Goal: Answer question/provide support

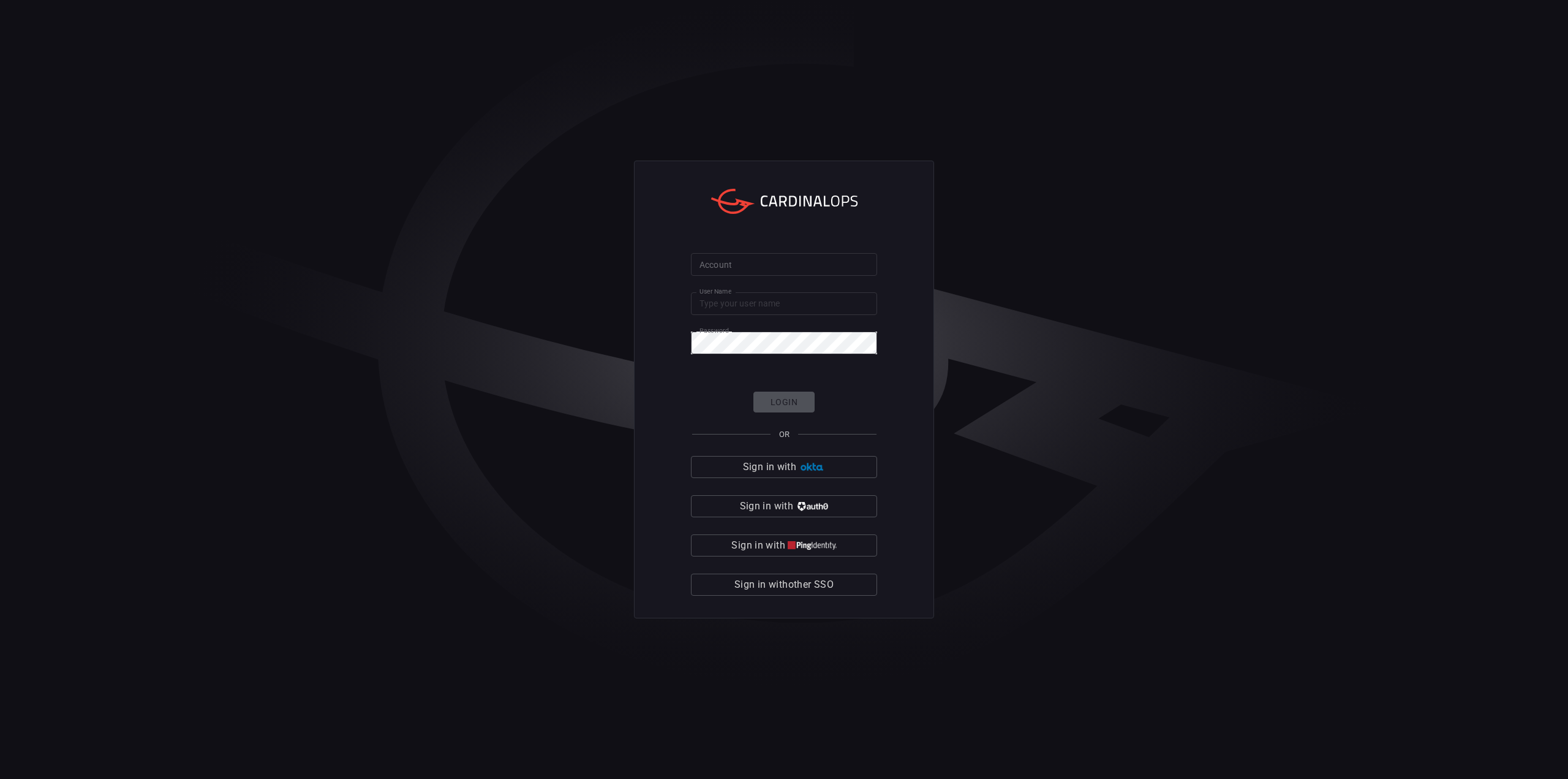
type input "[EMAIL_ADDRESS][DOMAIN_NAME]"
click at [801, 267] on input "Account" at bounding box center [784, 264] width 186 height 23
type input "jcpenney"
click at [786, 391] on form "Account jcpenney Account User Name [EMAIL_ADDRESS][DOMAIN_NAME] User Name Passw…" at bounding box center [784, 424] width 186 height 343
click at [786, 397] on button "Login" at bounding box center [784, 402] width 61 height 21
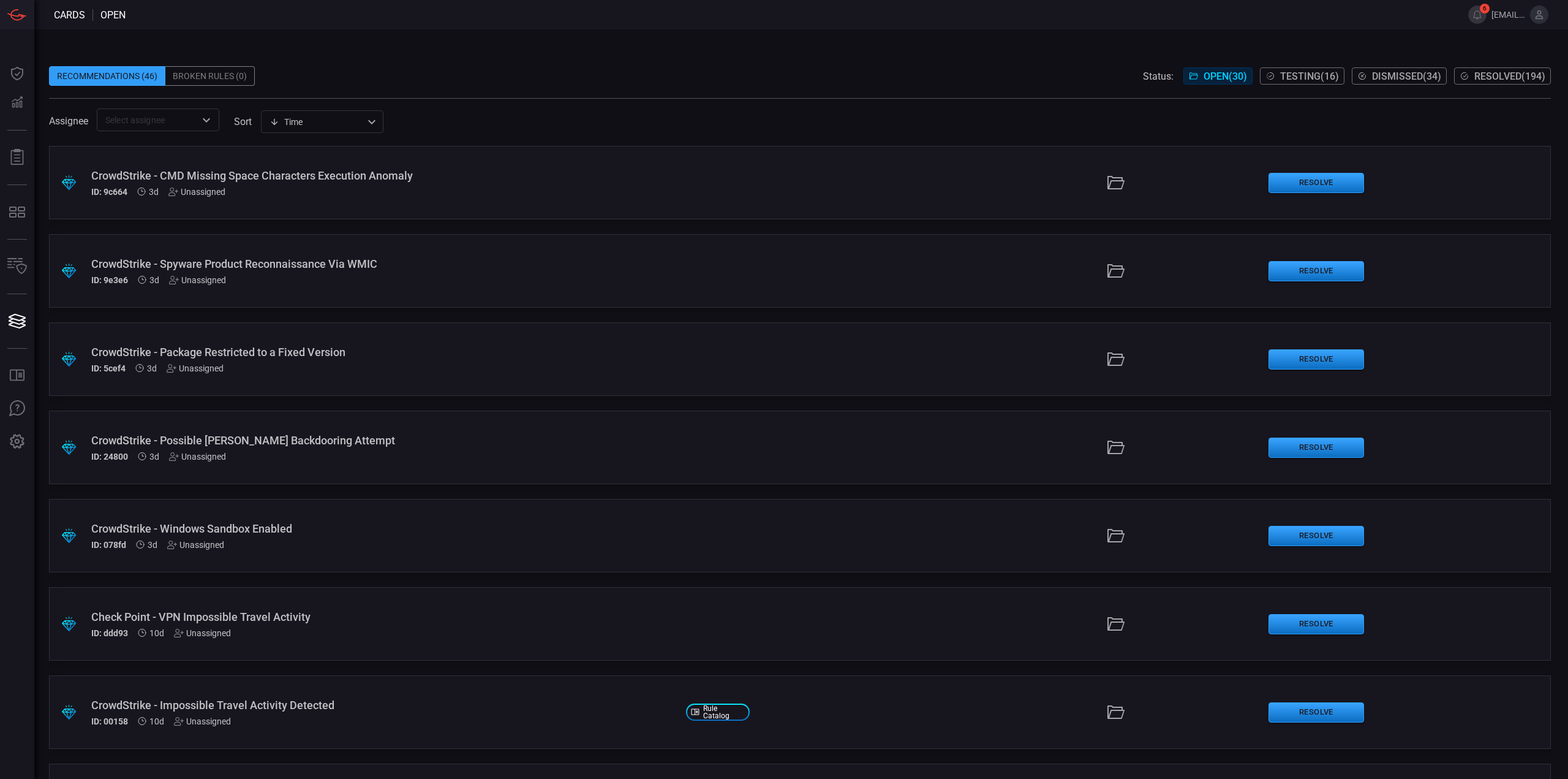
click at [1315, 77] on span "Testing ( 16 )" at bounding box center [1310, 76] width 59 height 11
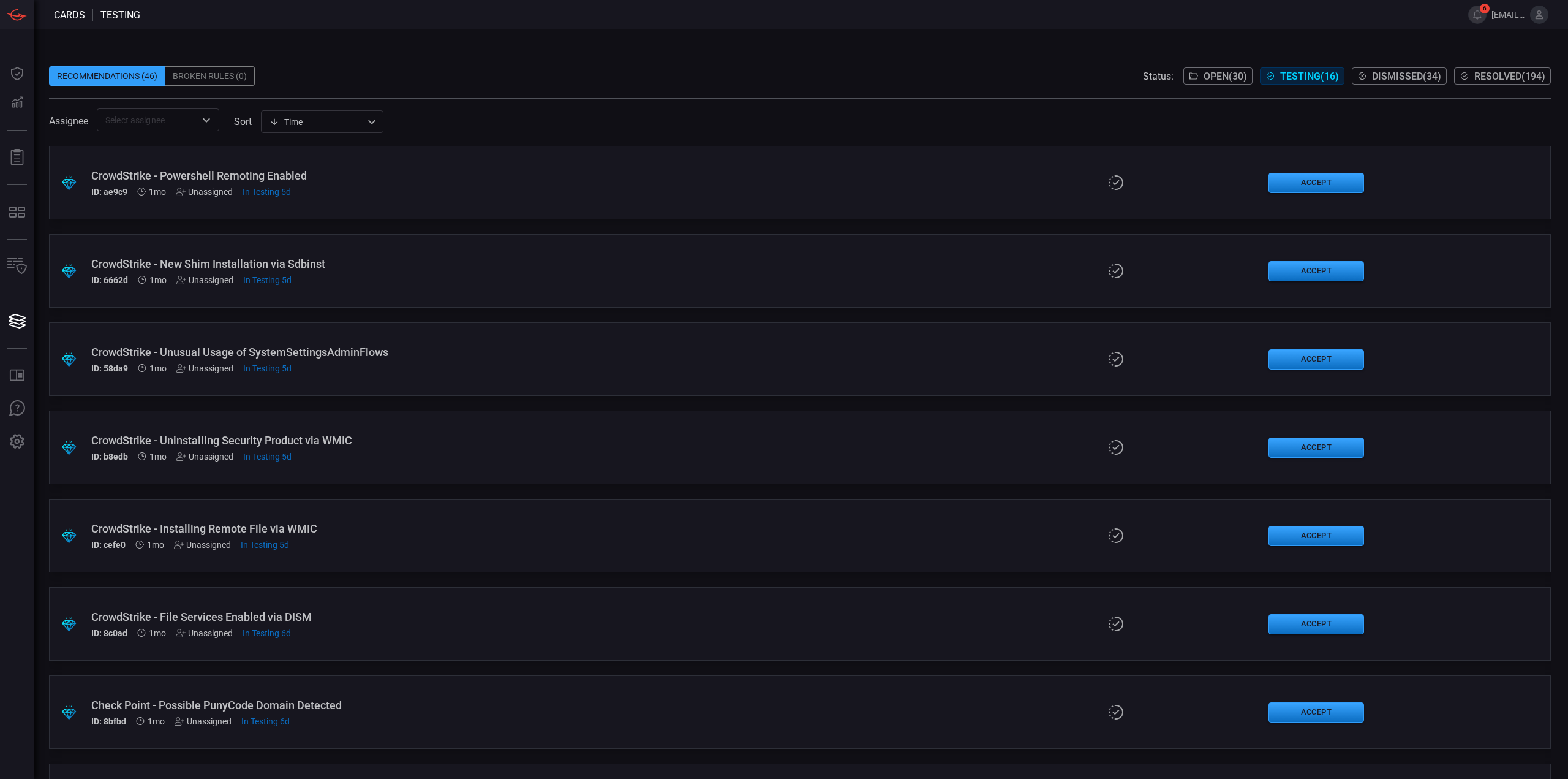
click at [866, 44] on div "Recommendations (46) Broken Rules (0) Status: Open ( 30 ) Testing ( 16 ) Dismis…" at bounding box center [801, 404] width 1534 height 749
click at [1494, 82] on button "Resolved ( 194 )" at bounding box center [1503, 76] width 97 height 17
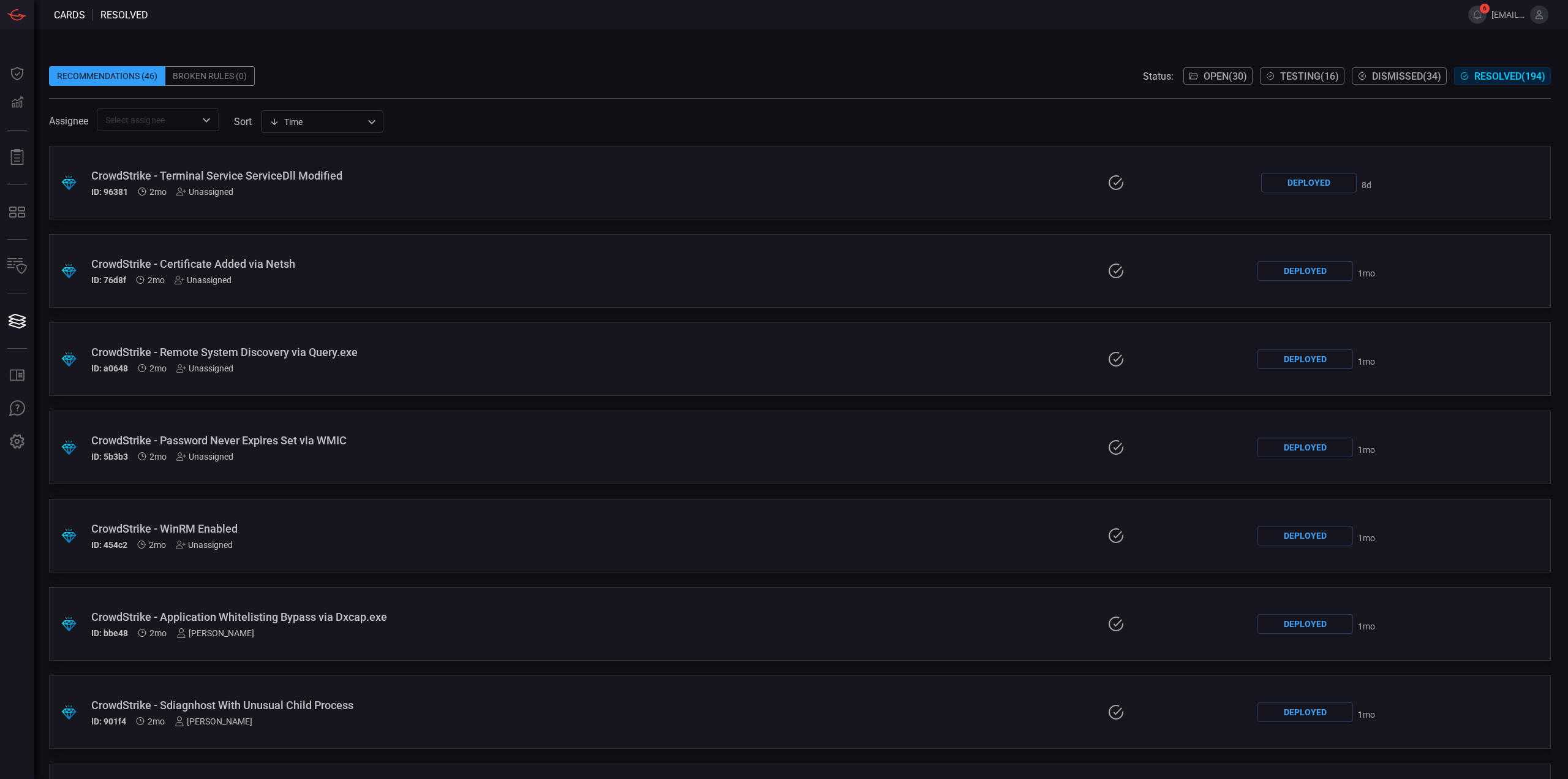
click at [744, 61] on span at bounding box center [800, 57] width 1502 height 18
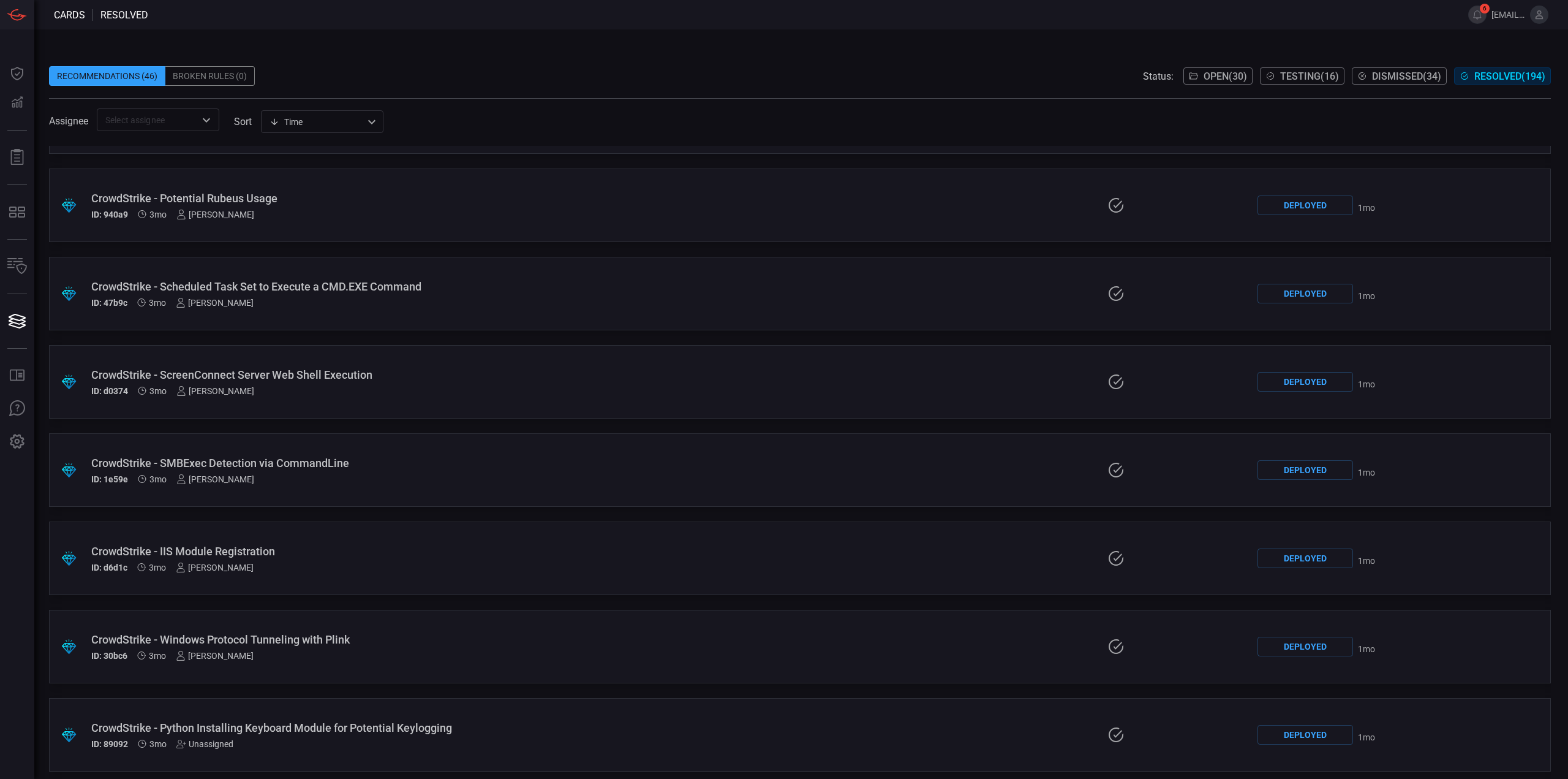
click at [837, 456] on div ".suggested_cards_icon{fill:url(#suggested_cards_icon);} CrowdStrike - SMBExec D…" at bounding box center [800, 470] width 1502 height 74
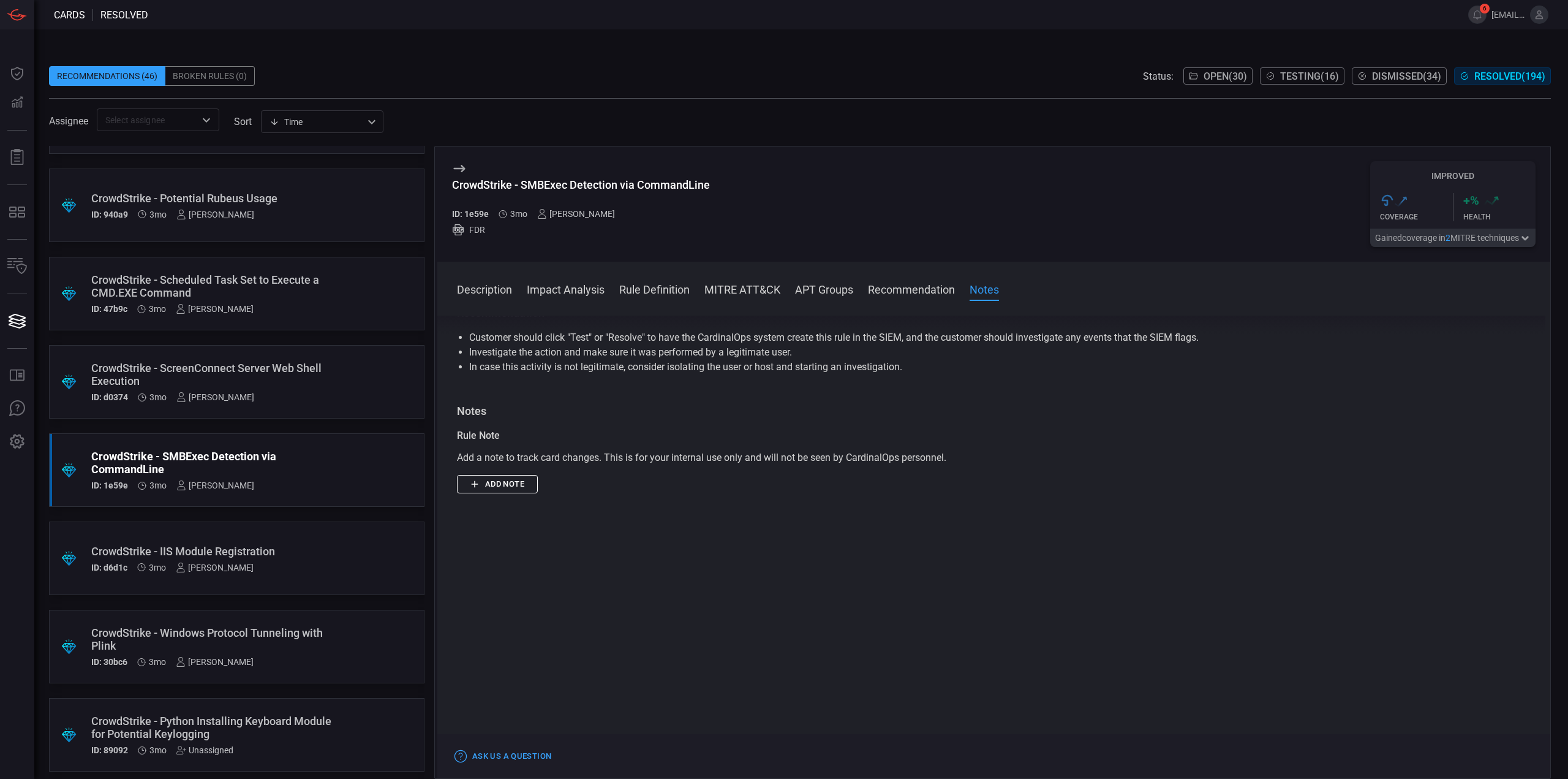
scroll to position [1109, 0]
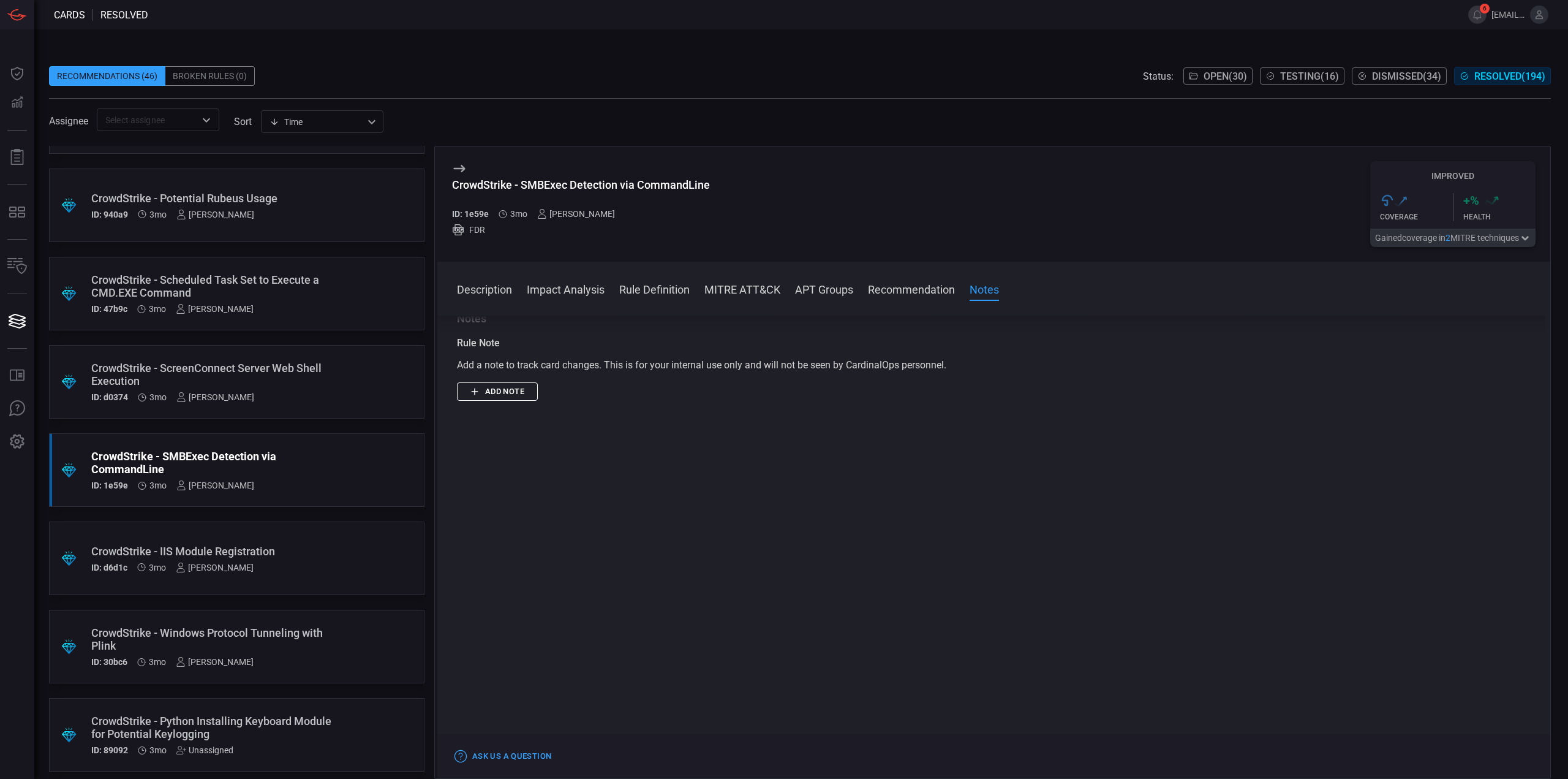
click at [520, 395] on button "Add note" at bounding box center [497, 392] width 81 height 19
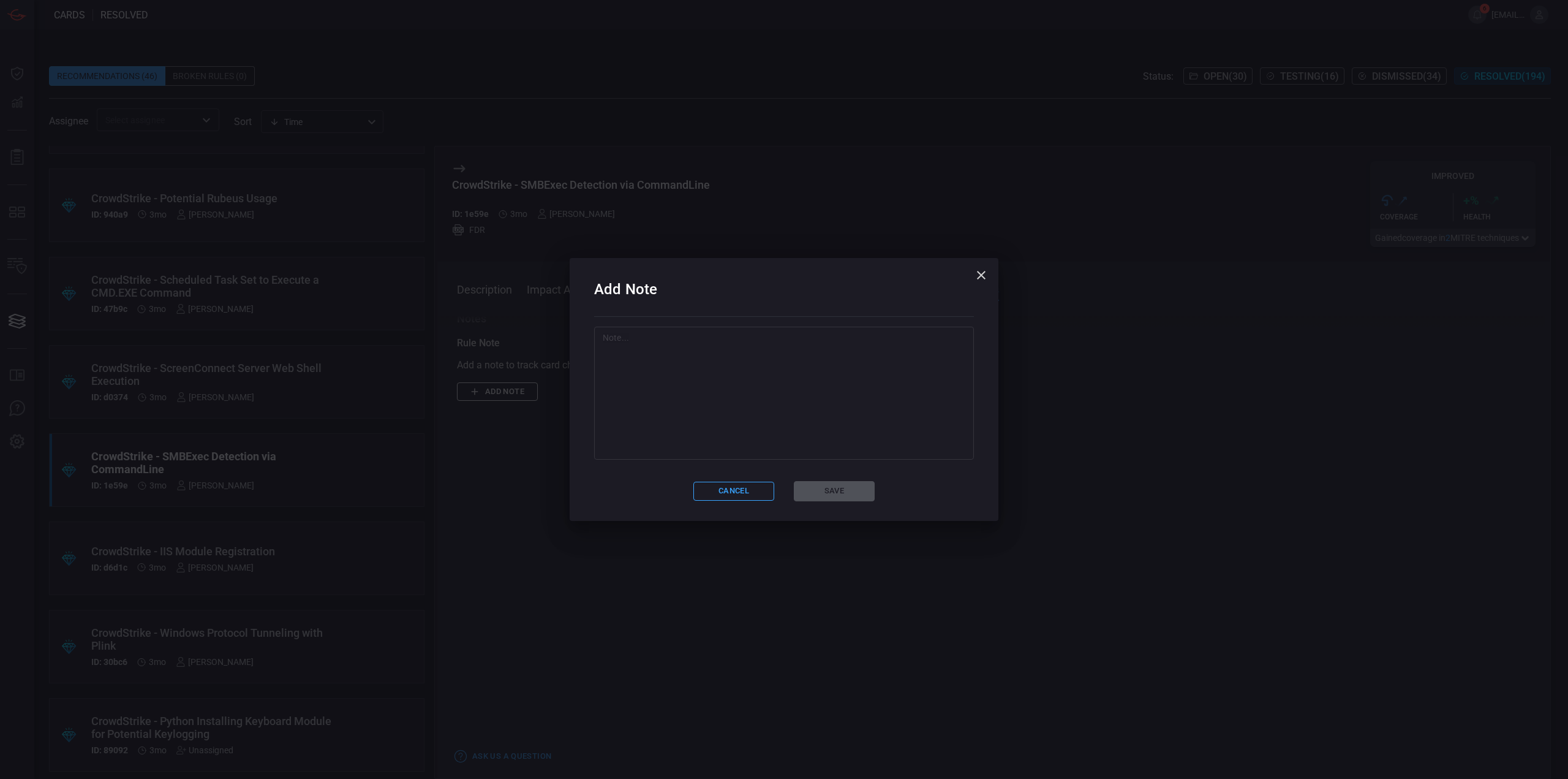
click at [795, 408] on textarea at bounding box center [784, 393] width 363 height 123
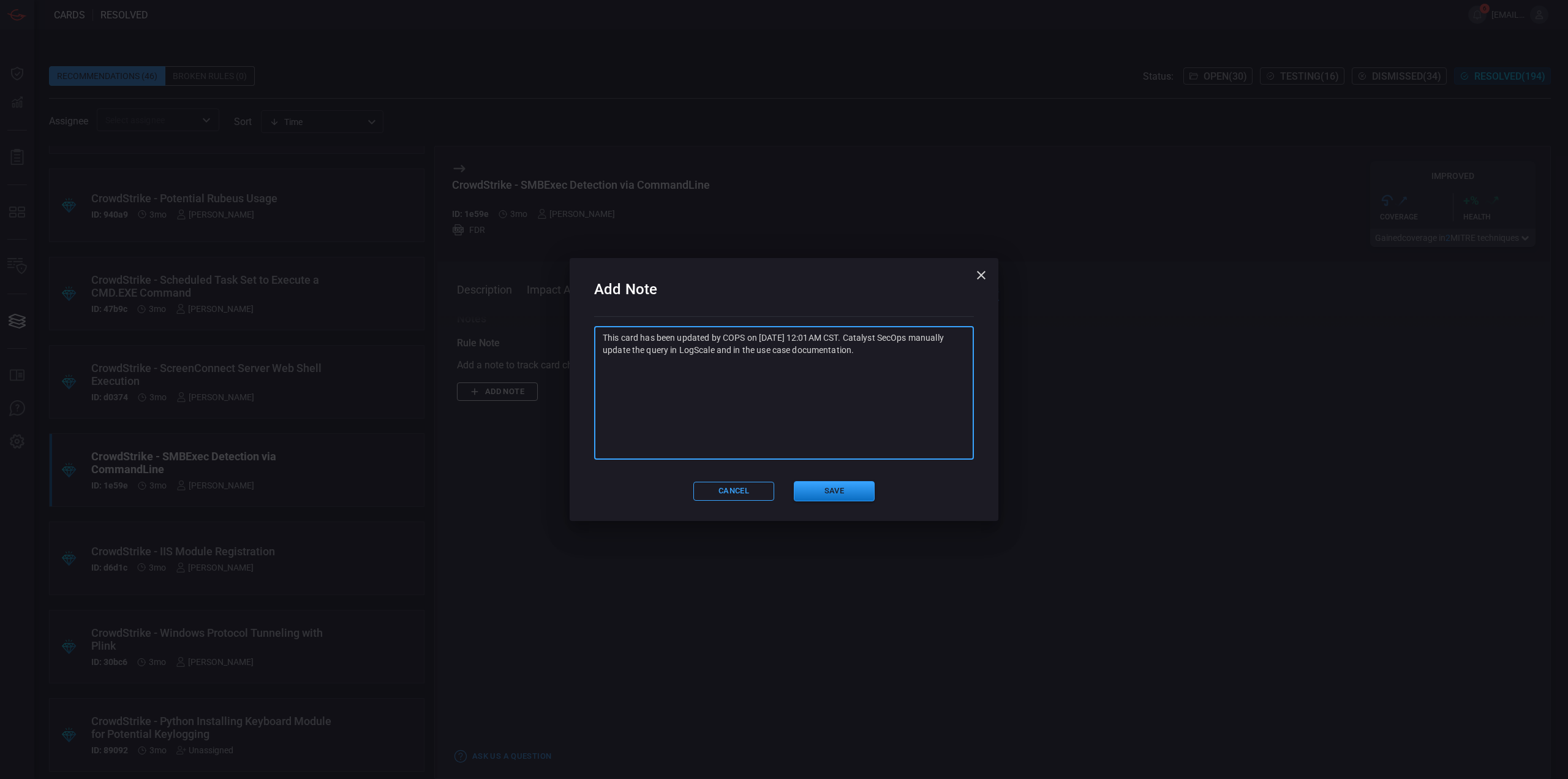
click at [792, 346] on textarea "This card has been updated by COPS on [DATE] 12:01AM CST. Catalyst SecOps manua…" at bounding box center [784, 393] width 363 height 123
click at [957, 361] on textarea "This card has been updated by COPS on [DATE] 12:01AM CST. Catalyst SecOps manua…" at bounding box center [784, 393] width 363 height 123
click at [748, 338] on textarea "This card has been updated by COPS on [DATE] 12:01AM CST. Catalyst SecOps manua…" at bounding box center [784, 393] width 363 height 123
click at [696, 348] on textarea "This card has been updated by COPS support on [DATE] 12:01AM CST. Catalyst SecO…" at bounding box center [784, 393] width 363 height 123
click at [698, 347] on textarea "This card has been updated by COPS support on [DATE] 12:01AM CST. Catalyst SecO…" at bounding box center [784, 393] width 363 height 123
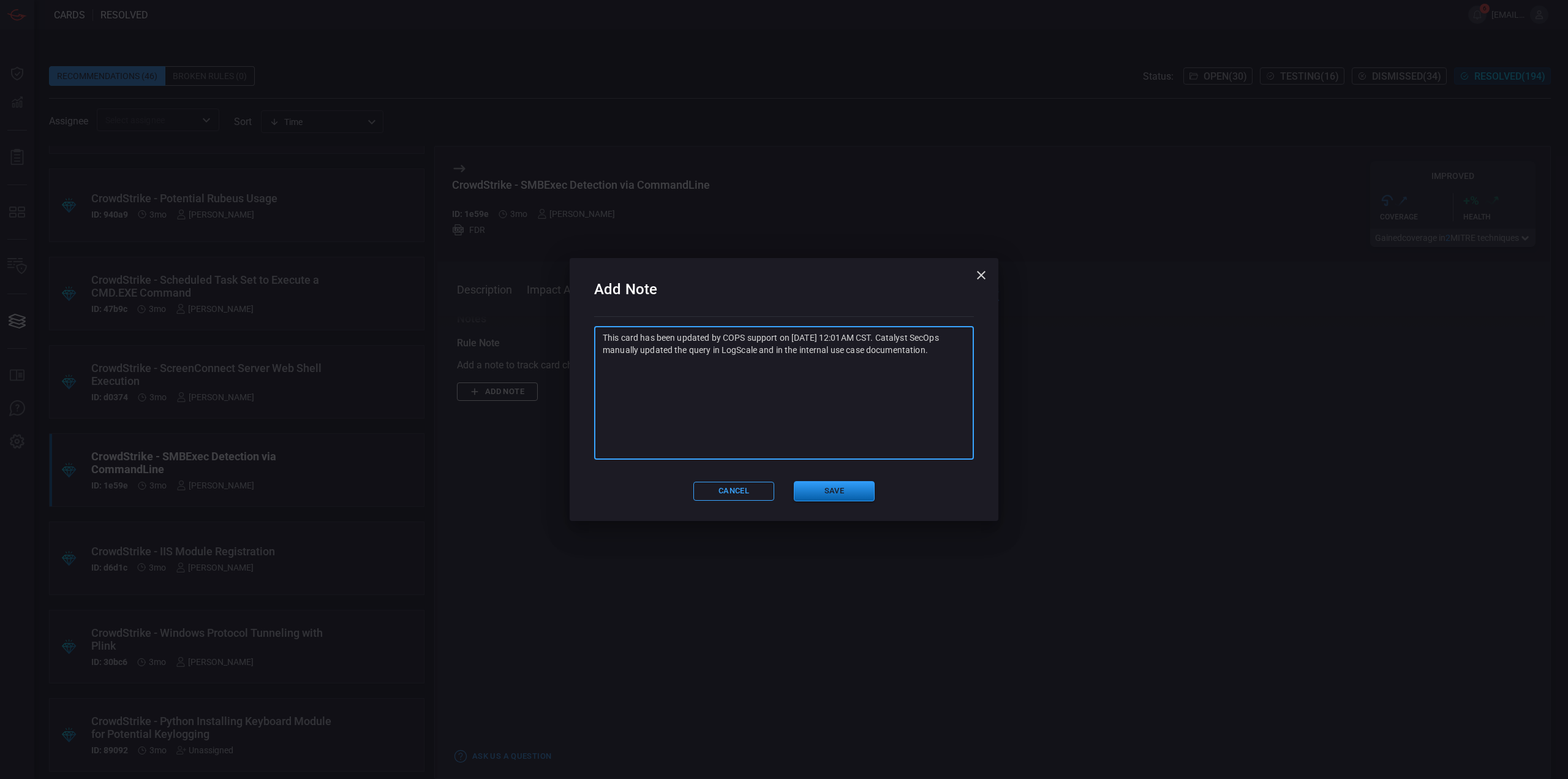
type textarea "This card has been updated by COPS support on [DATE] 12:01AM CST. Catalyst SecO…"
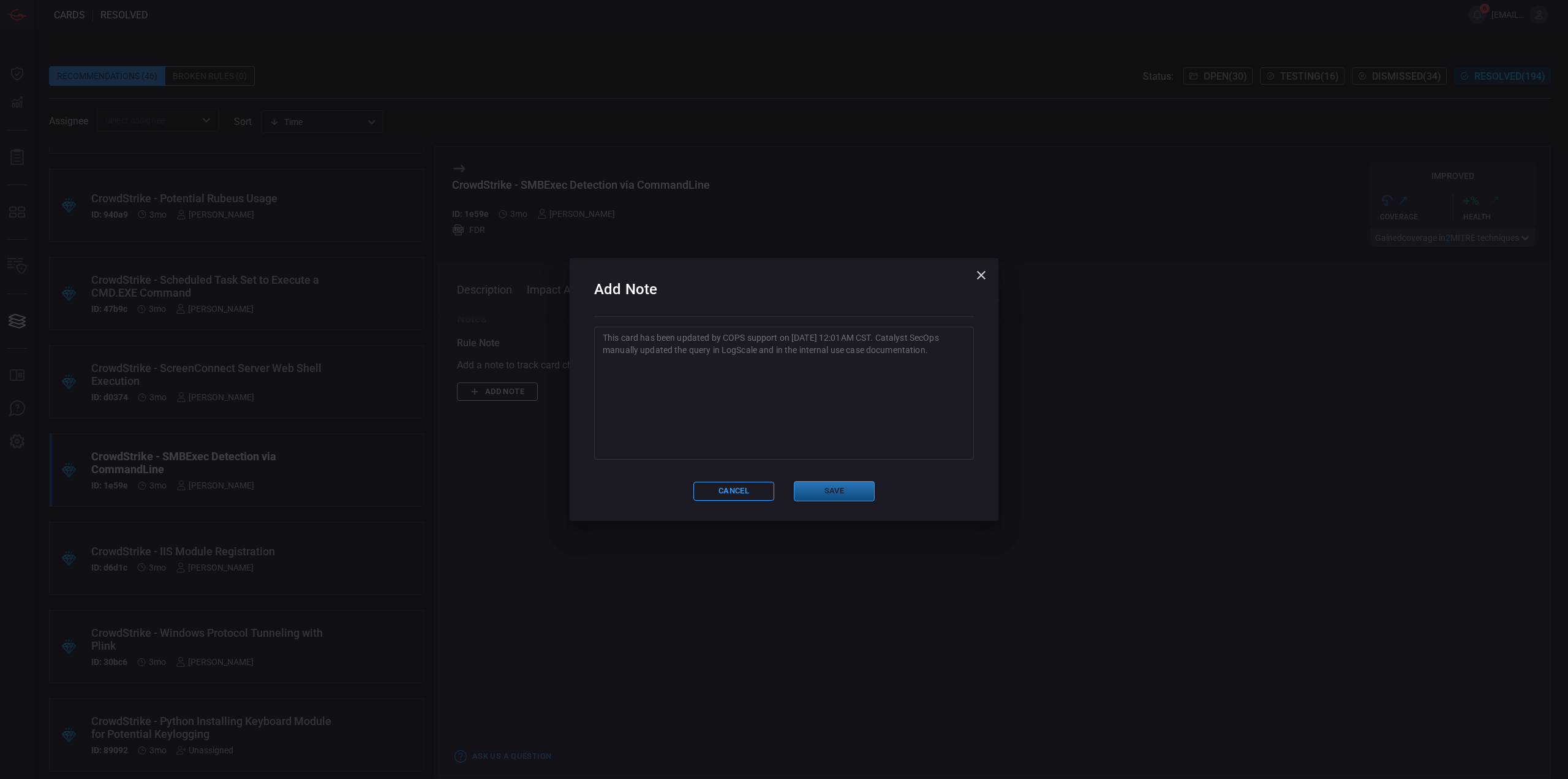
click at [842, 495] on button "Save" at bounding box center [834, 491] width 81 height 20
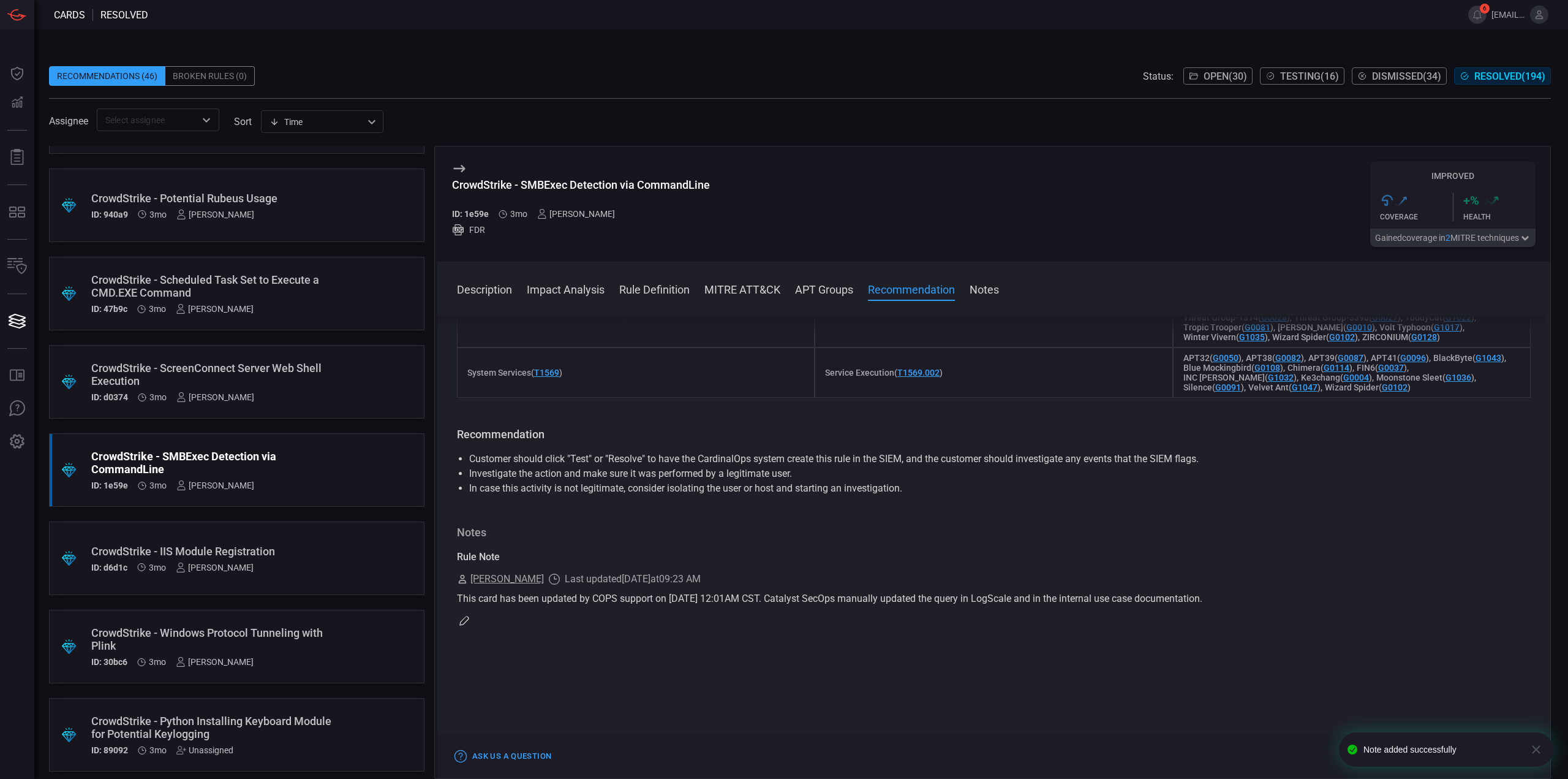
scroll to position [877, 0]
drag, startPoint x: 991, startPoint y: 71, endPoint x: 751, endPoint y: 5, distance: 248.9
click at [978, 75] on div "Recommendations (46) Broken Rules (0) Status: Open ( 30 ) Testing ( 16 ) Dismis…" at bounding box center [800, 76] width 1502 height 20
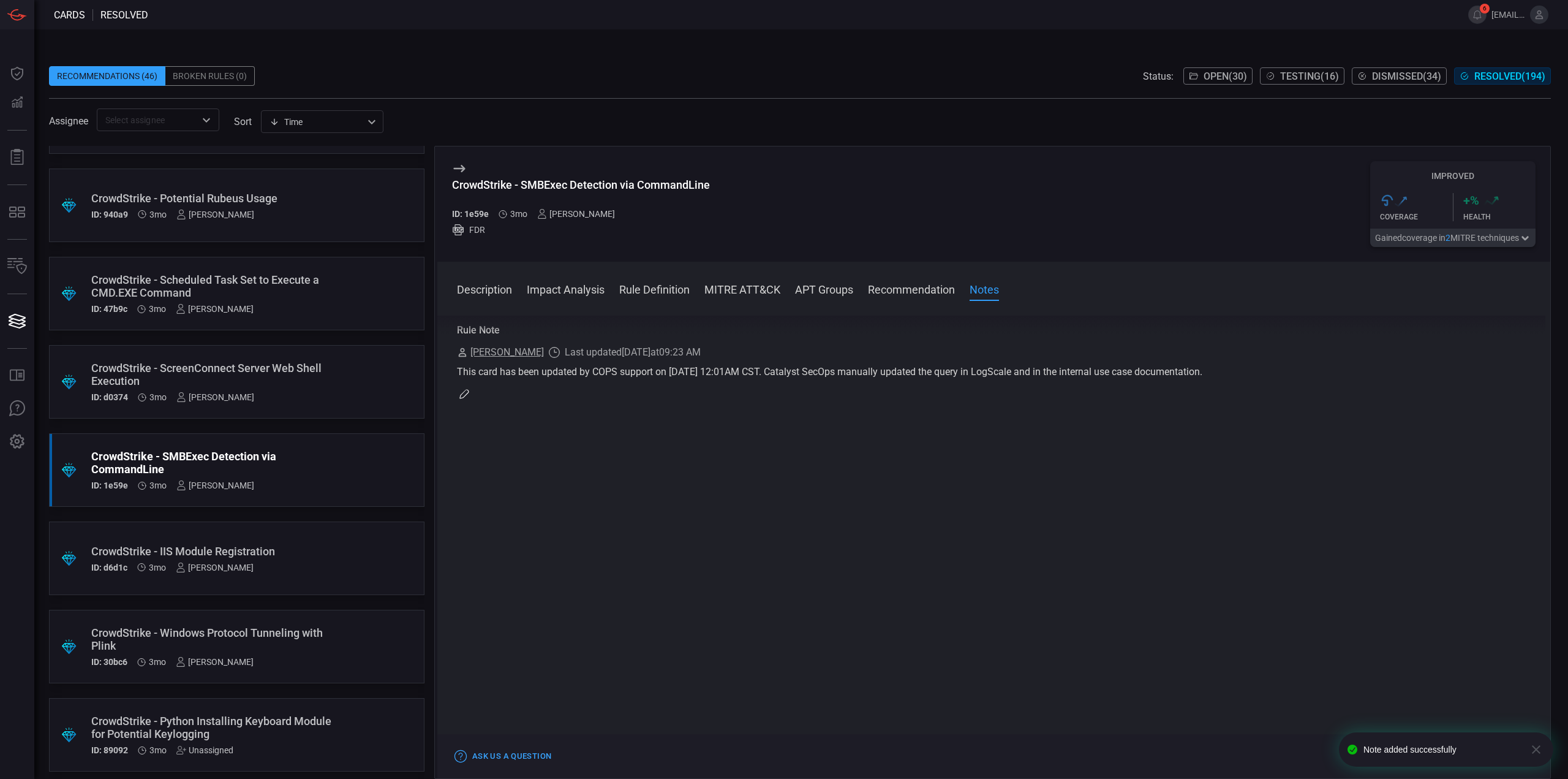
scroll to position [754, 0]
